Goal: Check status: Check status

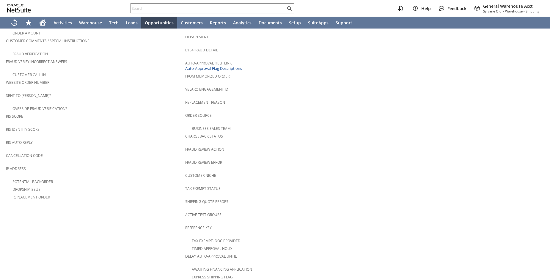
scroll to position [298, 0]
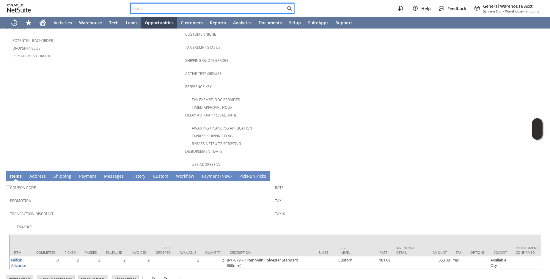
click at [207, 9] on input "text" at bounding box center [208, 8] width 155 height 7
type input "0"
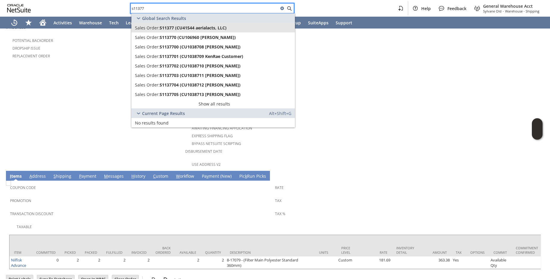
type input "s11377"
click at [214, 32] on link "Sales Order: S11377 (CU41544 aerialacts, LLC)" at bounding box center [212, 28] width 163 height 10
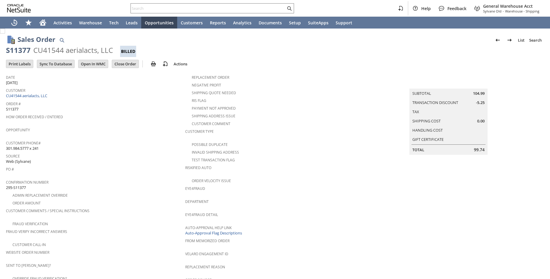
scroll to position [306, 0]
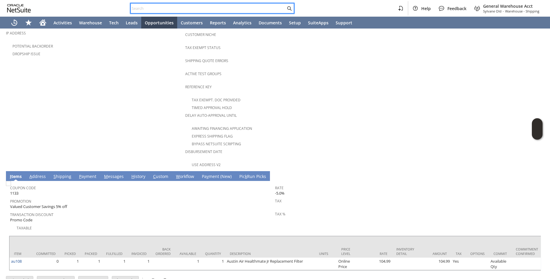
click at [153, 8] on input "text" at bounding box center [208, 8] width 155 height 7
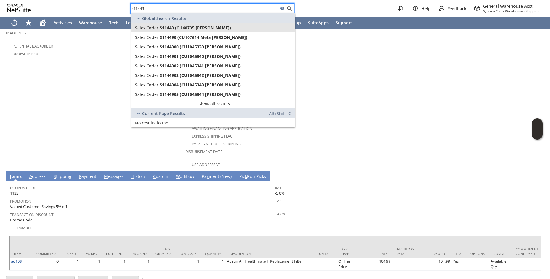
type input "s11449"
click at [209, 29] on span "S11449 (CU40735 [PERSON_NAME])" at bounding box center [195, 28] width 71 height 6
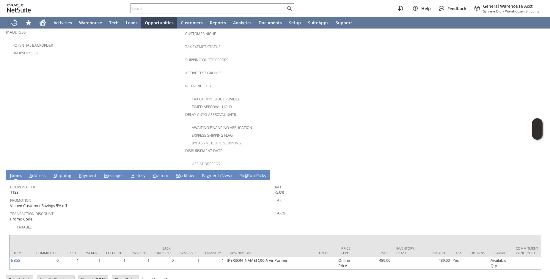
scroll to position [311, 0]
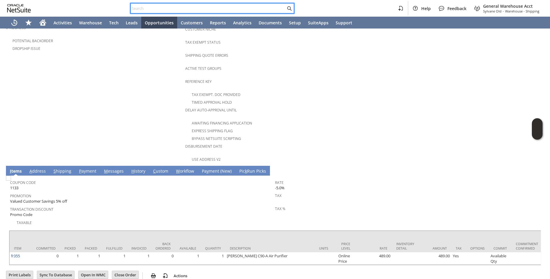
click at [205, 10] on input "text" at bounding box center [208, 8] width 155 height 7
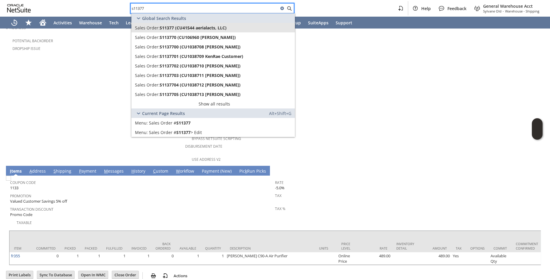
type input "s11377"
click at [240, 29] on div "Sales Order: S11377 (CU41544 aerialacts, LLC)" at bounding box center [214, 28] width 159 height 6
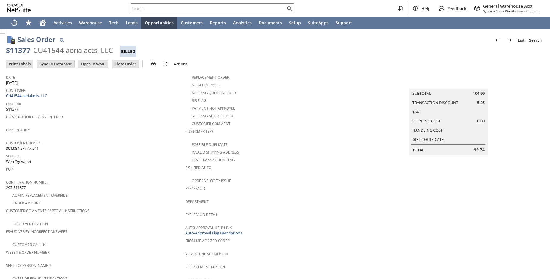
scroll to position [306, 0]
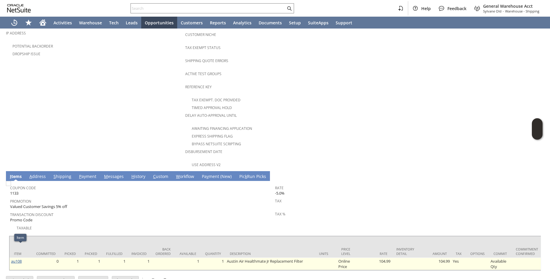
click at [17, 259] on link "au108" at bounding box center [16, 261] width 11 height 5
